Goal: Information Seeking & Learning: Find specific fact

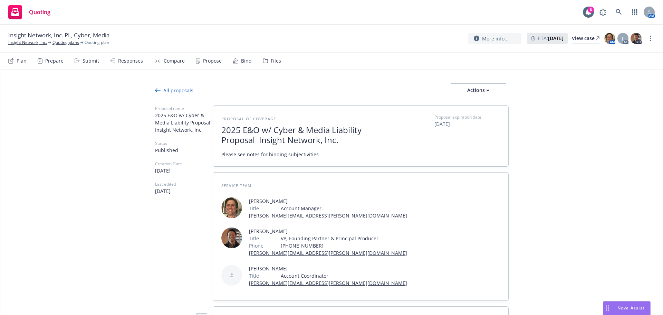
drag, startPoint x: 597, startPoint y: 211, endPoint x: 525, endPoint y: 209, distance: 72.2
type textarea "x"
click at [27, 44] on link "Insight Network, Inc." at bounding box center [27, 42] width 39 height 6
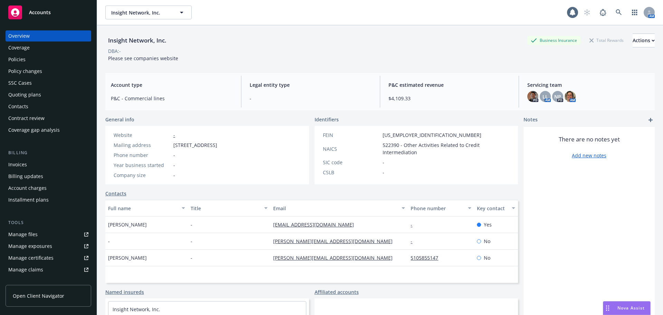
click at [26, 55] on div "Policies" at bounding box center [48, 59] width 80 height 11
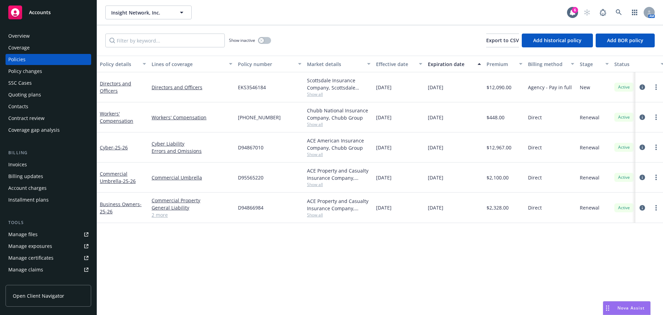
click at [645, 83] on div at bounding box center [649, 87] width 22 height 8
click at [645, 84] on div at bounding box center [649, 87] width 22 height 8
click at [643, 85] on icon "circleInformation" at bounding box center [643, 87] width 6 height 6
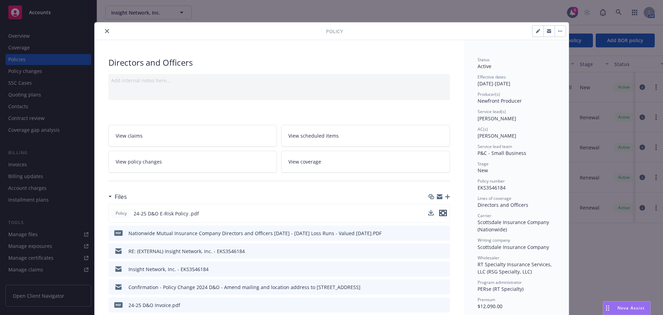
click at [440, 213] on icon "preview file" at bounding box center [443, 212] width 6 height 5
click at [106, 31] on icon "close" at bounding box center [107, 31] width 4 height 4
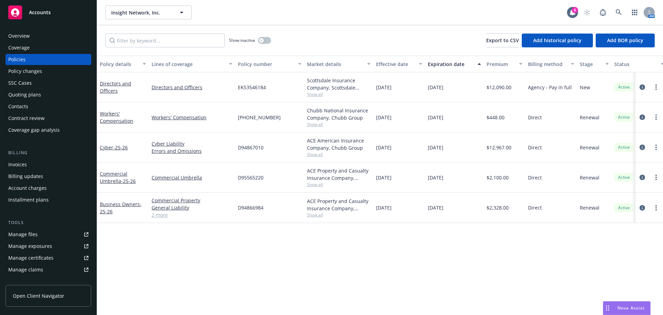
click at [37, 37] on div "Overview" at bounding box center [48, 35] width 80 height 11
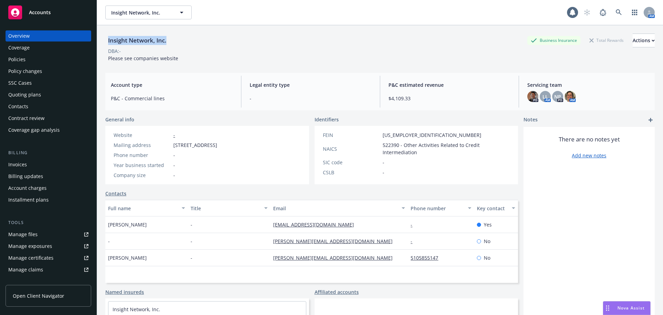
drag, startPoint x: 107, startPoint y: 39, endPoint x: 194, endPoint y: 41, distance: 87.1
click at [194, 41] on div "Insight Network, Inc. Business Insurance Total Rewards Actions" at bounding box center [380, 41] width 550 height 14
copy div "Insight Network, Inc."
click at [25, 62] on div "Policies" at bounding box center [16, 59] width 17 height 11
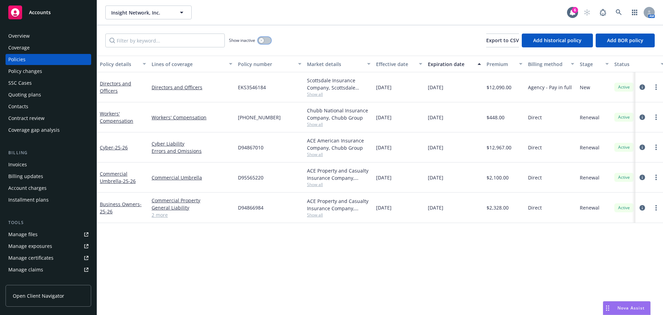
click at [267, 39] on button "button" at bounding box center [264, 40] width 13 height 7
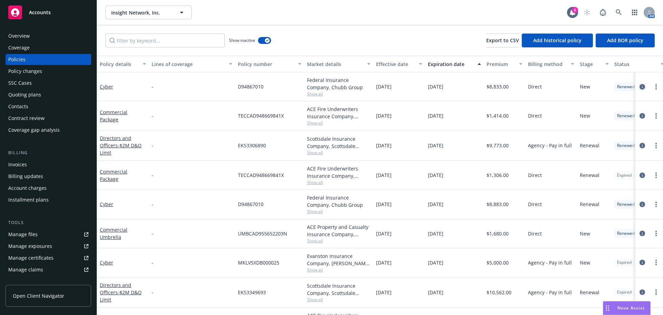
click at [640, 86] on icon "circleInformation" at bounding box center [643, 87] width 6 height 6
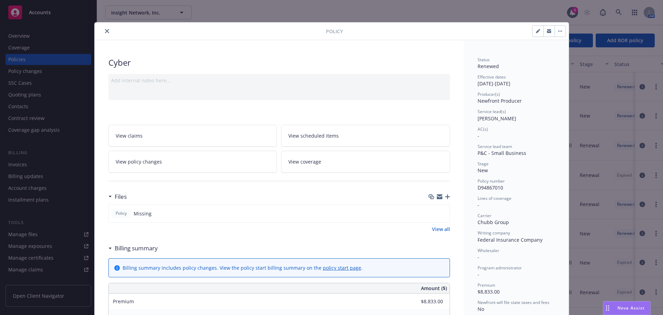
click at [105, 32] on icon "close" at bounding box center [107, 31] width 4 height 4
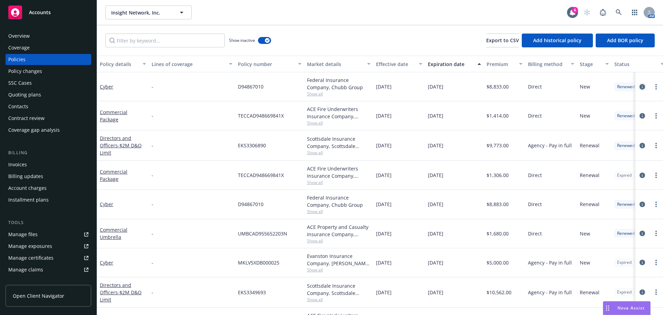
click at [640, 88] on icon "circleInformation" at bounding box center [643, 87] width 6 height 6
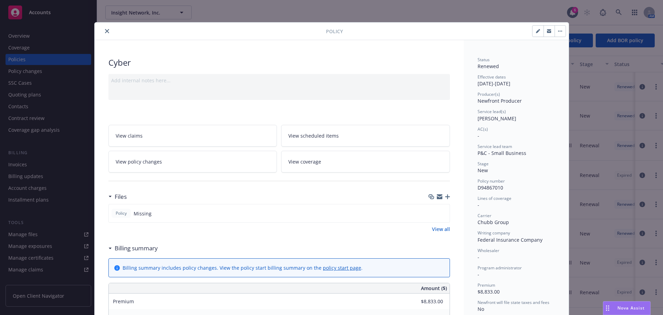
scroll to position [21, 0]
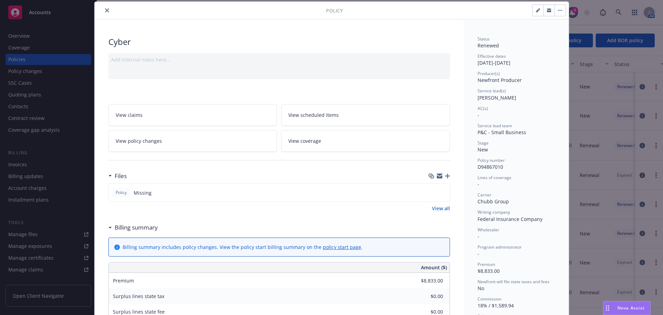
click at [105, 10] on icon "close" at bounding box center [107, 10] width 4 height 4
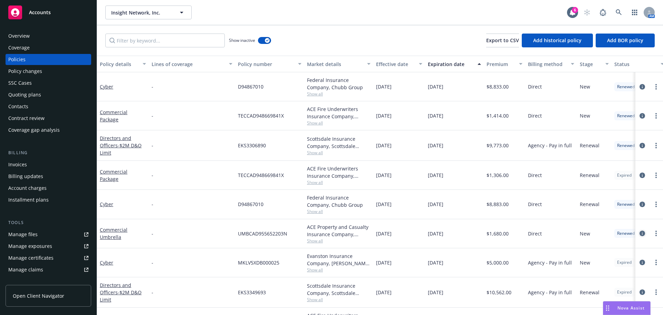
click at [640, 234] on icon "circleInformation" at bounding box center [643, 233] width 6 height 6
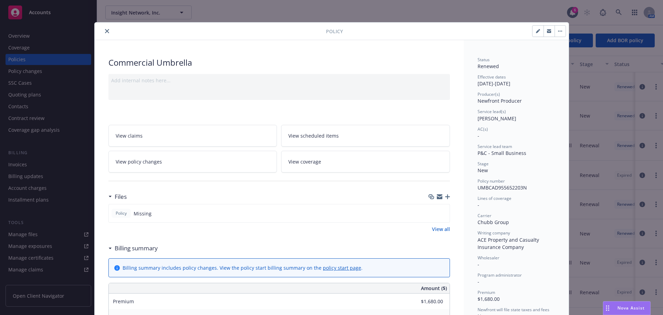
click at [106, 30] on icon "close" at bounding box center [107, 31] width 4 height 4
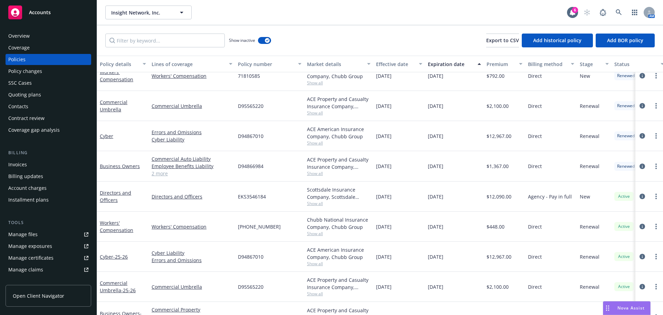
scroll to position [587, 0]
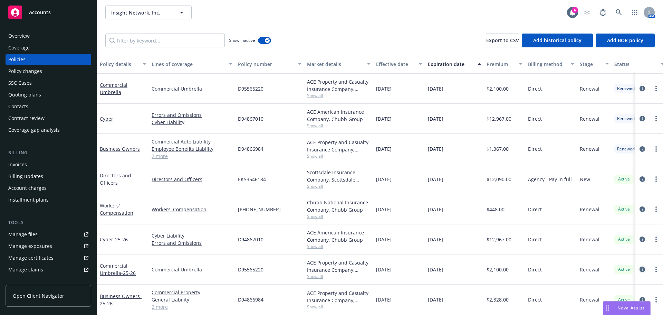
click at [640, 266] on icon "circleInformation" at bounding box center [643, 269] width 6 height 6
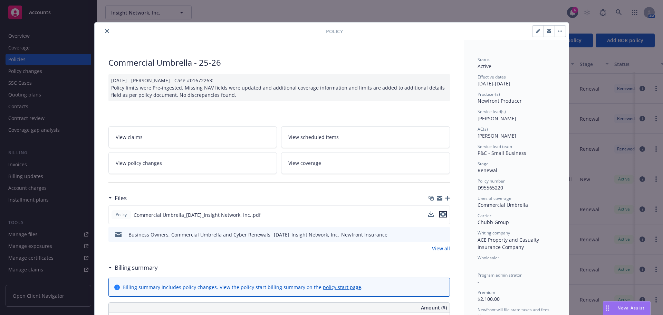
click at [441, 215] on icon "preview file" at bounding box center [443, 214] width 6 height 5
click at [108, 31] on div at bounding box center [211, 31] width 229 height 8
click at [105, 30] on icon "close" at bounding box center [107, 31] width 4 height 4
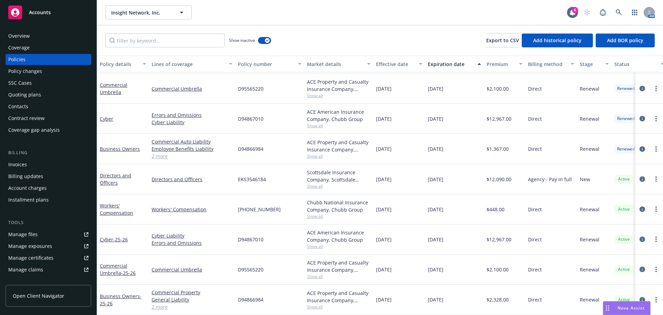
drag, startPoint x: 517, startPoint y: 295, endPoint x: 478, endPoint y: 295, distance: 39.0
click at [478, 295] on div "Business Owners - 25-26 Commercial Property General Liability Employee Benefits…" at bounding box center [430, 299] width 667 height 30
drag, startPoint x: 488, startPoint y: 237, endPoint x: 524, endPoint y: 236, distance: 36.3
click at [524, 236] on div "$12,967.00" at bounding box center [504, 239] width 41 height 30
drag, startPoint x: 522, startPoint y: 266, endPoint x: 475, endPoint y: 265, distance: 47.3
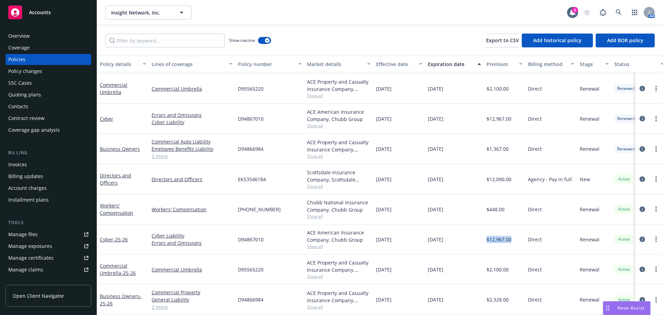
click at [475, 265] on div "Commercial Umbrella - 25-26 Commercial Umbrella D95565220 ACE Property and Casu…" at bounding box center [430, 269] width 667 height 30
click at [485, 267] on div "$2,100.00" at bounding box center [504, 269] width 41 height 30
drag, startPoint x: 485, startPoint y: 264, endPoint x: 516, endPoint y: 264, distance: 31.1
click at [516, 264] on div "$2,100.00" at bounding box center [504, 269] width 41 height 30
click at [515, 265] on div "$2,100.00" at bounding box center [504, 269] width 41 height 30
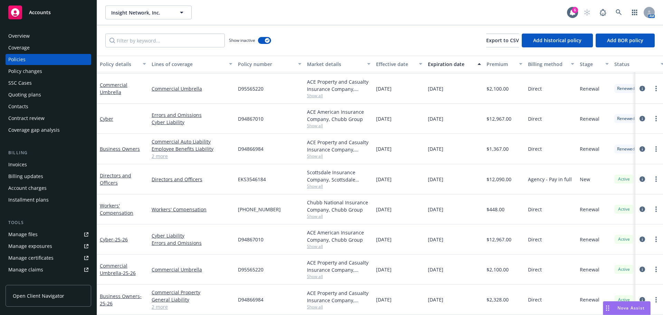
drag, startPoint x: 515, startPoint y: 265, endPoint x: 476, endPoint y: 263, distance: 38.8
click at [476, 263] on div "Commercial Umbrella - 25-26 Commercial Umbrella D95565220 ACE Property and Casu…" at bounding box center [430, 269] width 667 height 30
click at [502, 266] on span "$2,100.00" at bounding box center [498, 269] width 22 height 7
drag, startPoint x: 511, startPoint y: 263, endPoint x: 470, endPoint y: 265, distance: 41.5
click at [470, 265] on div "Commercial Umbrella - 25-26 Commercial Umbrella D95565220 ACE Property and Casu…" at bounding box center [430, 269] width 667 height 30
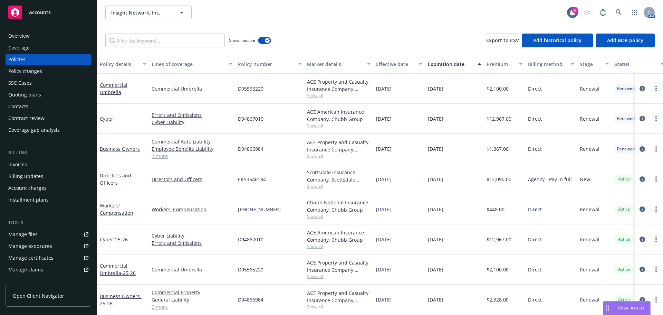
click at [493, 266] on span "$2,100.00" at bounding box center [498, 269] width 22 height 7
click at [507, 266] on span "$2,100.00" at bounding box center [498, 269] width 22 height 7
click at [486, 267] on div "$2,100.00" at bounding box center [504, 269] width 41 height 30
click at [640, 176] on icon "circleInformation" at bounding box center [643, 179] width 6 height 6
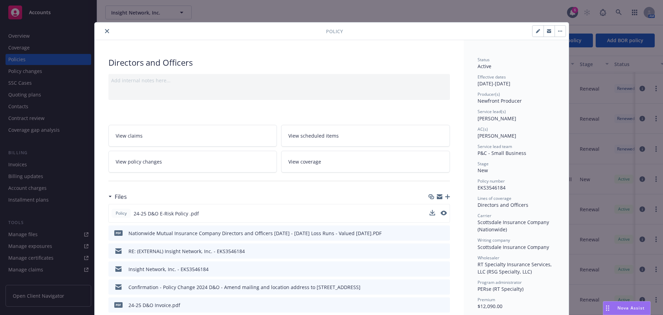
click at [441, 215] on button at bounding box center [444, 213] width 6 height 7
click at [440, 212] on icon "preview file" at bounding box center [443, 212] width 6 height 5
click at [107, 32] on button "close" at bounding box center [107, 31] width 8 height 8
